Goal: Information Seeking & Learning: Check status

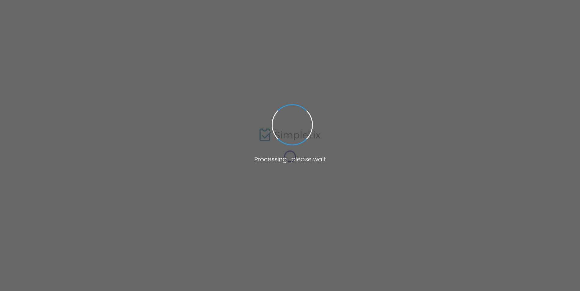
type input "Paramount 80s End of Summer Concert"
type textarea "Celebrate the end of summer with our favorite band PARAMOUNT! Join us for a gre…"
type input "Buy Tickets"
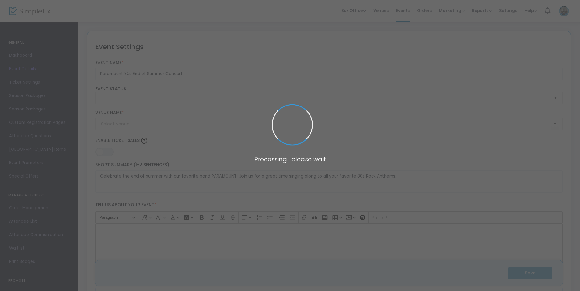
type input "[GEOGRAPHIC_DATA]"
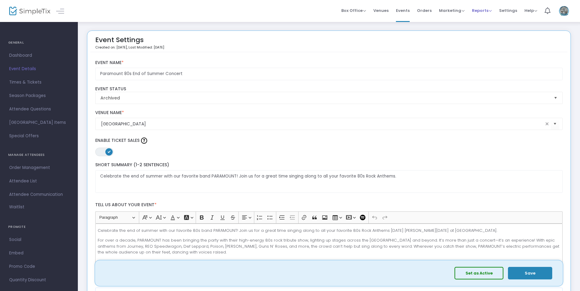
click at [487, 10] on span "Reports" at bounding box center [482, 11] width 20 height 6
click at [491, 29] on li "Sales Reports" at bounding box center [492, 33] width 40 height 12
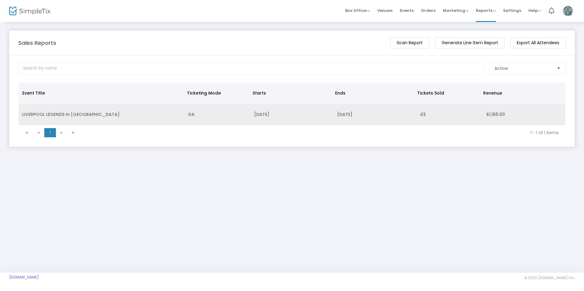
click at [226, 113] on td "GA" at bounding box center [217, 115] width 66 height 22
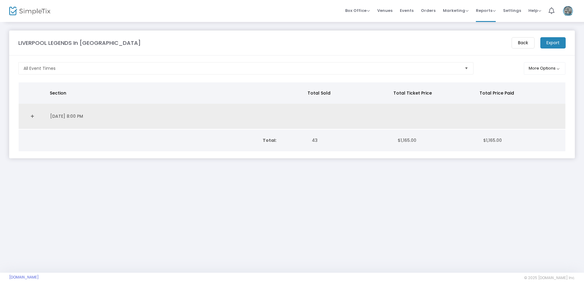
click at [39, 121] on link "Expand Details" at bounding box center [32, 117] width 20 height 10
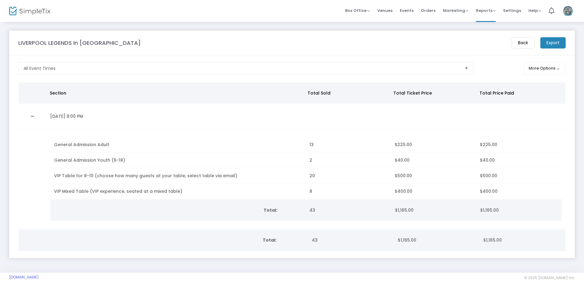
click at [426, 10] on span "Orders" at bounding box center [428, 11] width 15 height 16
